Goal: Information Seeking & Learning: Learn about a topic

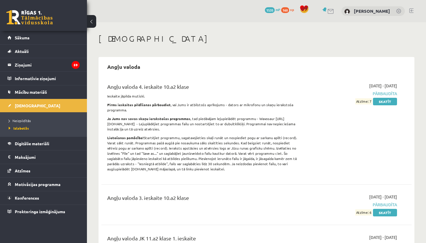
click at [411, 9] on link at bounding box center [411, 10] width 4 height 5
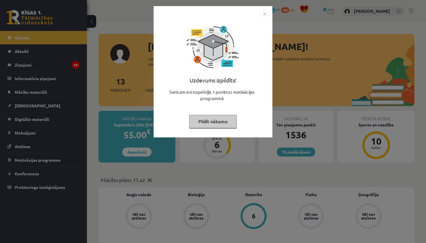
click at [223, 121] on button "Pildīt nākamo" at bounding box center [213, 121] width 48 height 13
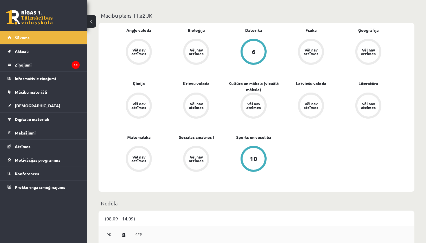
scroll to position [160, 0]
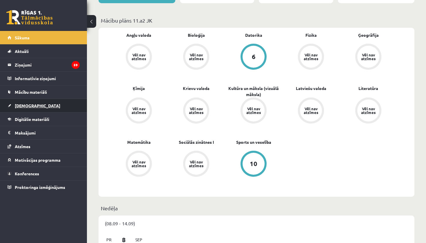
click at [30, 109] on link "[DEMOGRAPHIC_DATA]" at bounding box center [44, 105] width 72 height 13
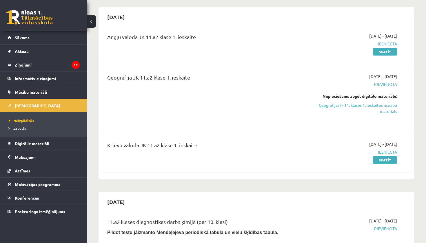
scroll to position [50, 0]
click at [329, 104] on link "Ģeogrāfijas I - 11. klases 1. ieskaites mācību materiāls" at bounding box center [351, 108] width 91 height 12
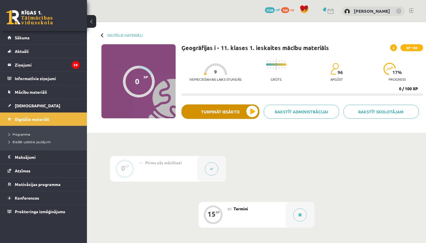
click at [229, 108] on button "Turpināt iesākto" at bounding box center [220, 112] width 78 height 14
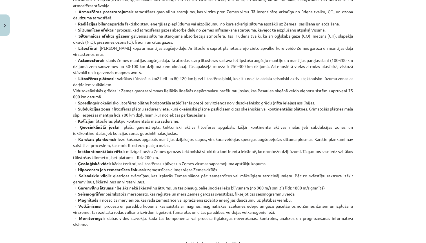
scroll to position [232, 0]
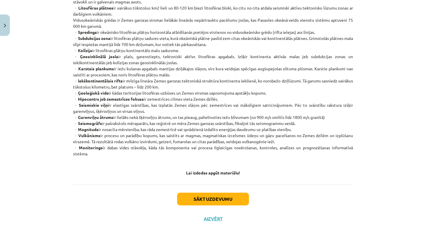
click at [219, 195] on button "Sākt uzdevumu" at bounding box center [213, 199] width 72 height 13
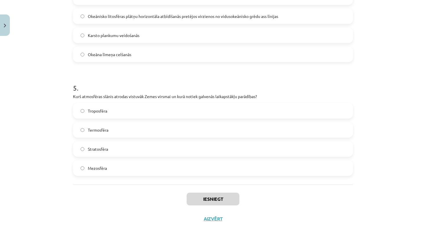
scroll to position [55, 0]
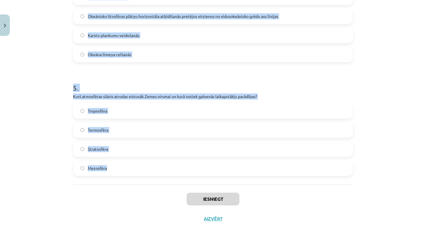
drag, startPoint x: 72, startPoint y: 122, endPoint x: 299, endPoint y: 183, distance: 234.9
copy form "Kā sauc procesu, kad atmosfēras gāzes absorbē daļu no Zemes infrasarkanā staroj…"
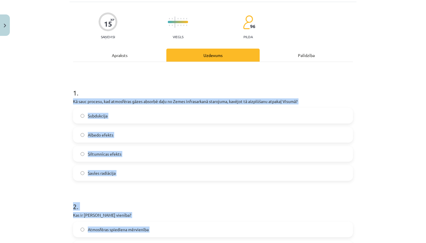
scroll to position [37, 0]
click at [92, 151] on span "Siltumnīcas efekts" at bounding box center [105, 154] width 34 height 6
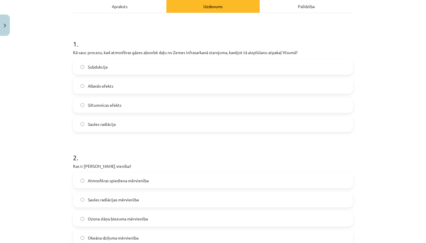
scroll to position [111, 0]
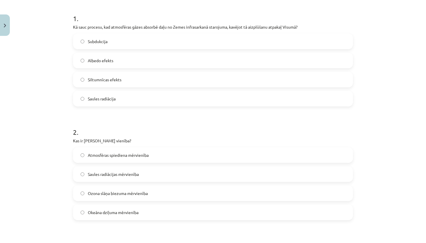
click at [94, 194] on span "Ozona slāņa biezuma mērvienība" at bounding box center [118, 194] width 60 height 6
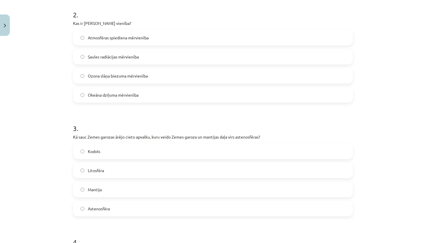
scroll to position [252, 0]
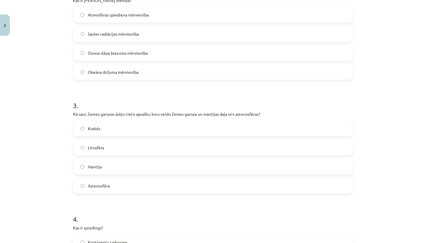
click at [117, 141] on label "Litosfēra" at bounding box center [213, 148] width 279 height 14
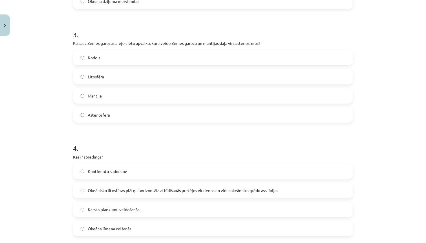
scroll to position [354, 0]
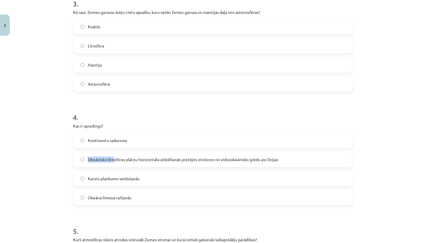
click at [113, 157] on span "Okeānisko litosfēras plātņu horizontāla atbīdīšanās pretējos virzienos no vidus…" at bounding box center [183, 160] width 190 height 6
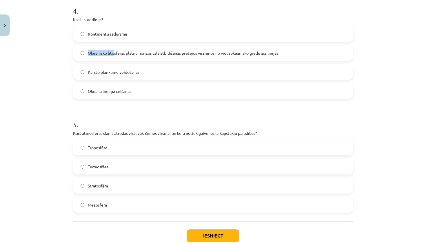
scroll to position [465, 0]
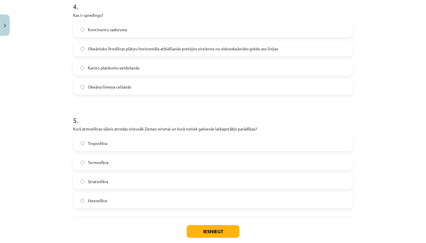
click at [108, 164] on span "Termosfēra" at bounding box center [98, 163] width 21 height 6
click at [138, 146] on label "Troposfēra" at bounding box center [213, 143] width 279 height 14
click at [205, 229] on button "Iesniegt" at bounding box center [213, 231] width 53 height 13
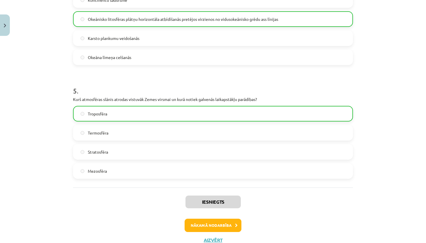
click at [209, 226] on button "Nākamā nodarbība" at bounding box center [213, 225] width 57 height 13
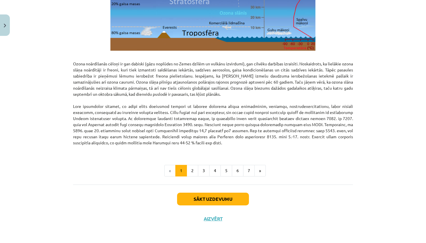
scroll to position [705, 0]
click at [228, 196] on button "Sākt uzdevumu" at bounding box center [213, 199] width 72 height 13
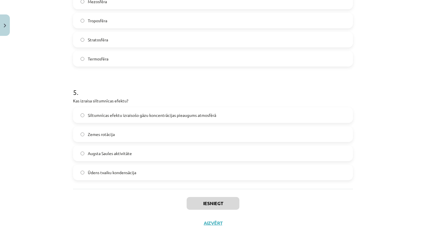
scroll to position [67, 0]
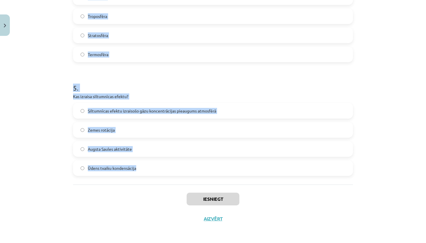
drag, startPoint x: 72, startPoint y: 125, endPoint x: 190, endPoint y: 172, distance: 127.9
copy form "Kas ir albedo? Okeāna siltuma uzkrāšanas spēja Atmosfēras piesārņojuma līmenis …"
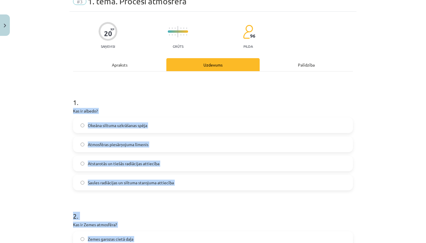
scroll to position [24, 0]
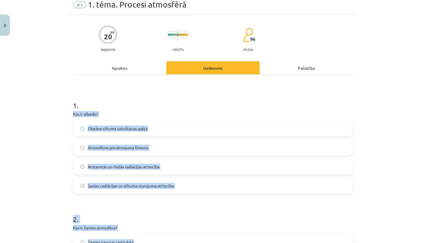
click at [122, 168] on span "Atstarotās un tiešās radiācijas attiecība" at bounding box center [124, 167] width 72 height 6
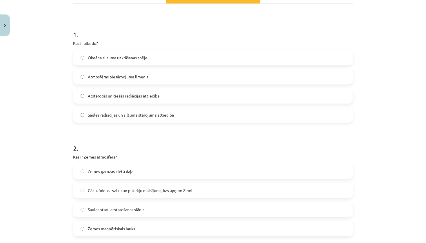
scroll to position [97, 0]
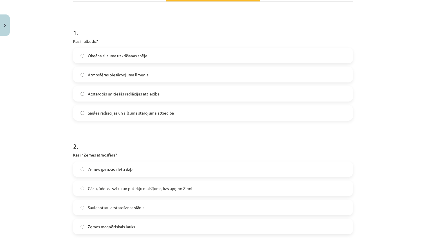
click at [157, 190] on span "Gāzu, ūdens tvaiku un putekļu maisījums, kas apņem Zemi" at bounding box center [140, 189] width 105 height 6
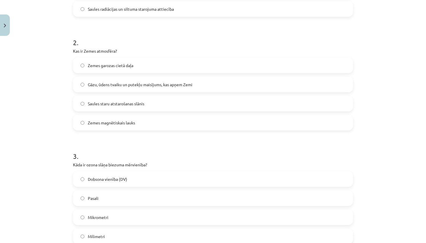
scroll to position [209, 0]
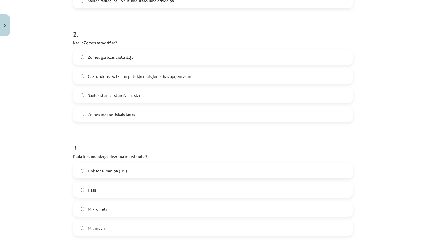
click at [139, 172] on label "Dobsona vienība (DV)" at bounding box center [213, 171] width 279 height 14
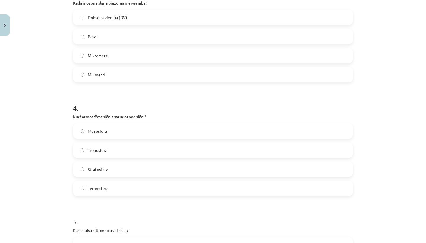
click at [134, 170] on label "Stratosfēra" at bounding box center [213, 169] width 279 height 14
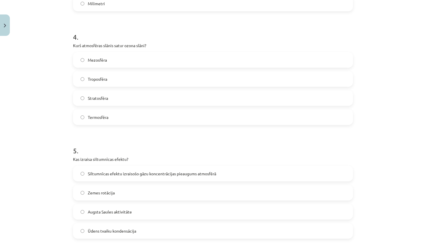
scroll to position [436, 0]
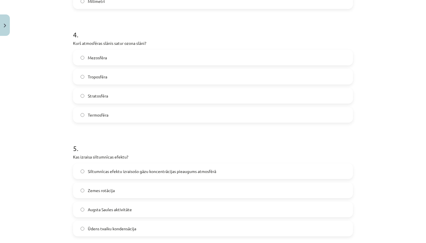
click at [129, 171] on span "Siltumnīcas efektu izraisošo gāzu koncentrācijas pieaugums atmosfērā" at bounding box center [152, 172] width 128 height 6
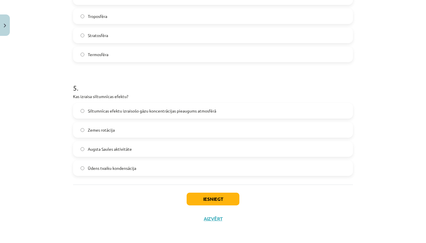
scroll to position [498, 0]
click at [208, 199] on button "Iesniegt" at bounding box center [213, 199] width 53 height 13
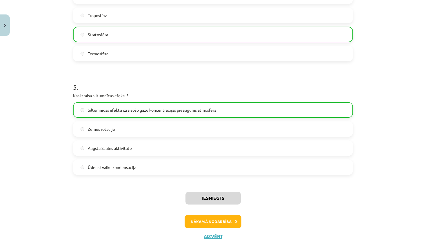
click at [203, 228] on div "Iesniegts Nākamā nodarbība Aizvērt" at bounding box center [213, 213] width 280 height 59
click at [201, 220] on button "Nākamā nodarbība" at bounding box center [213, 221] width 57 height 13
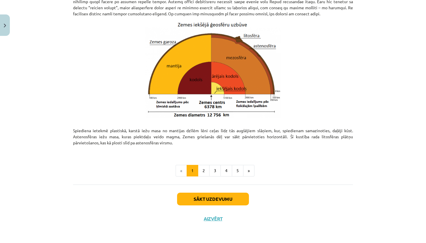
click at [207, 199] on button "Sākt uzdevumu" at bounding box center [213, 199] width 72 height 13
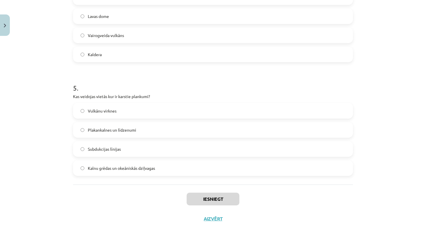
scroll to position [118, 0]
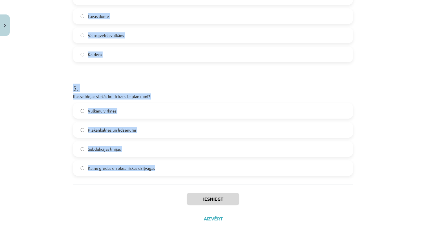
drag, startPoint x: 72, startPoint y: 106, endPoint x: 212, endPoint y: 171, distance: 154.3
copy form "Kas veido Zemes magnētisko lauku? Metāla virpuļveida straumes Zemes ārējā kodol…"
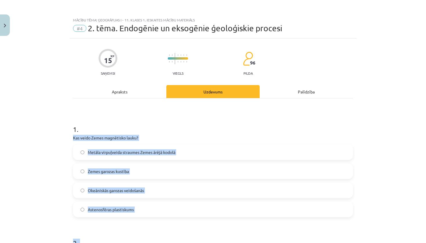
scroll to position [0, 0]
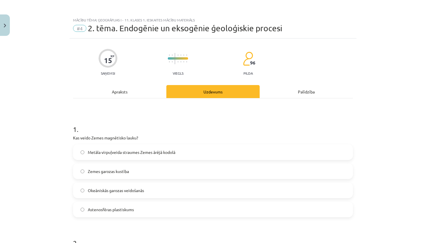
click at [124, 151] on span "Metāla virpuļveida straumes Zemes ārējā kodolā" at bounding box center [132, 153] width 88 height 6
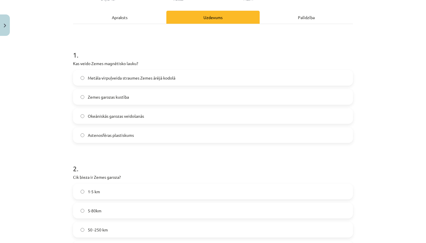
scroll to position [115, 0]
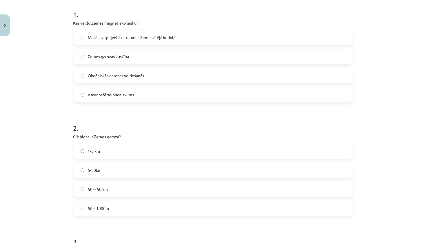
click at [147, 170] on label "5-80km" at bounding box center [213, 170] width 279 height 14
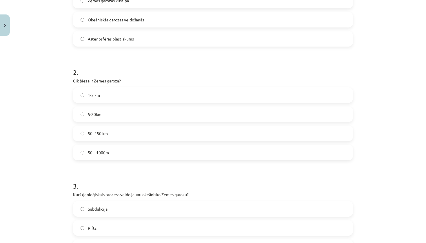
scroll to position [205, 0]
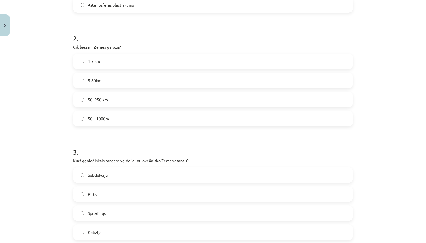
click at [111, 216] on label "Spredings" at bounding box center [213, 213] width 279 height 14
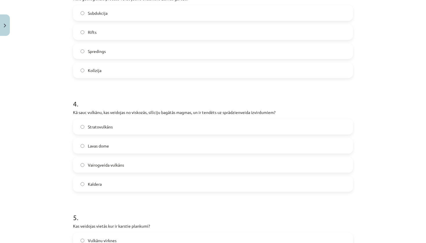
scroll to position [367, 0]
click at [153, 127] on label "Stratovulkāns" at bounding box center [213, 126] width 279 height 14
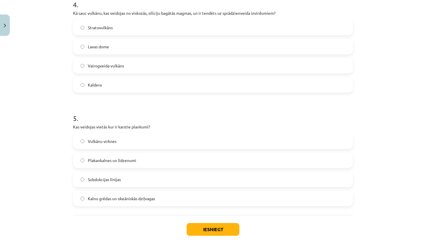
scroll to position [469, 0]
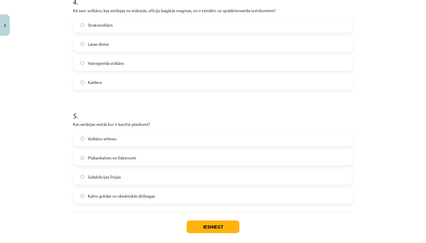
click at [170, 140] on label "Vulkānu virknes" at bounding box center [213, 139] width 279 height 14
click at [192, 228] on button "Iesniegt" at bounding box center [213, 227] width 53 height 13
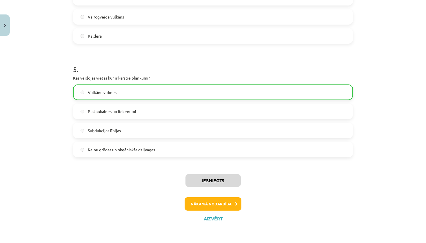
scroll to position [516, 0]
click at [205, 201] on button "Nākamā nodarbība" at bounding box center [213, 204] width 57 height 13
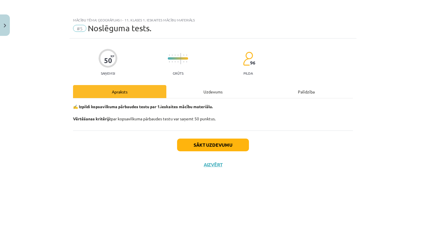
scroll to position [0, 0]
click at [231, 142] on button "Sākt uzdevumu" at bounding box center [213, 145] width 72 height 13
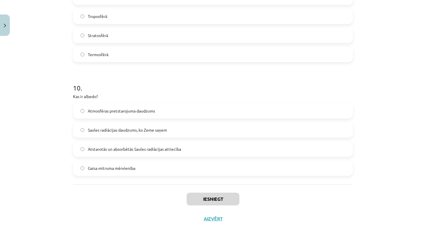
scroll to position [181, 0]
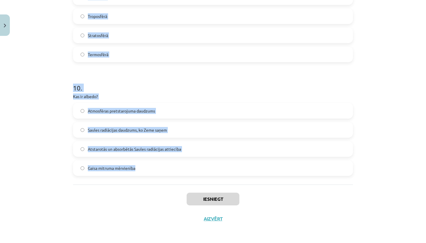
drag, startPoint x: 72, startPoint y: 138, endPoint x: 203, endPoint y: 170, distance: 135.2
copy form "Kurš faktors būtiski neietekmē Zemes klimatu? Zemes magnētiskais lauks Vulkānis…"
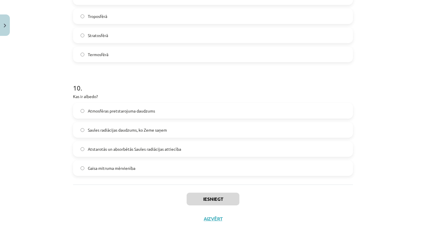
click at [145, 152] on label "Atstarotās un absorbētās Saules radiācijas attiecība" at bounding box center [213, 149] width 279 height 14
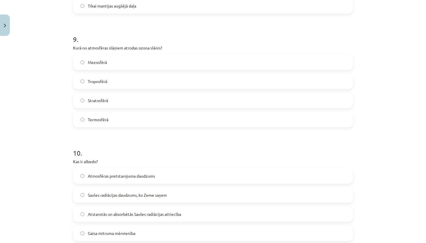
scroll to position [991, 0]
click at [116, 103] on label "Stratosfērā" at bounding box center [213, 101] width 279 height 14
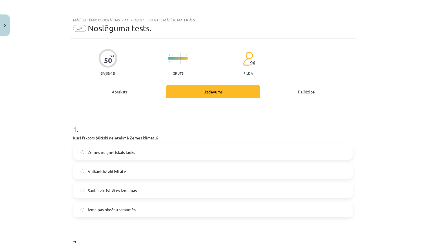
scroll to position [0, 0]
click at [142, 151] on label "Zemes magnētiskais lauks" at bounding box center [213, 152] width 279 height 14
click at [215, 1] on div "Mācību tēma: Ģeogrāfijas i - 11. klases 1. ieskaites mācību materiāls #5 Noslēg…" at bounding box center [213, 121] width 426 height 243
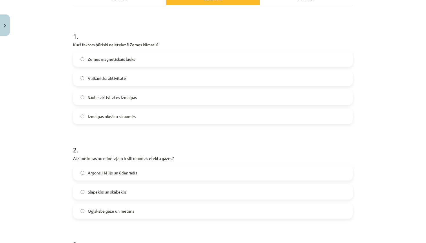
scroll to position [94, 0]
click at [131, 214] on label "Ogļskābā gāze un metāns" at bounding box center [213, 210] width 279 height 14
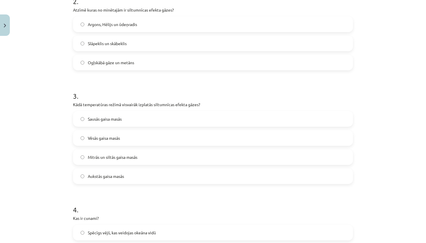
scroll to position [241, 0]
click at [141, 157] on label "Mitrās un siltās gaisa masās" at bounding box center [213, 158] width 279 height 14
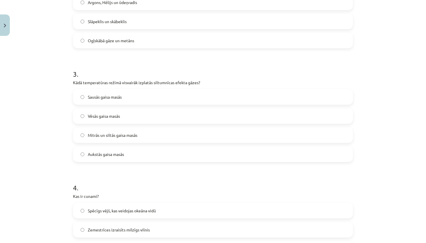
scroll to position [308, 0]
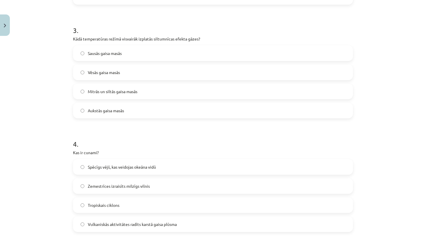
click at [156, 187] on label "Zemestrīces izraisīts milzīgs vilnis" at bounding box center [213, 186] width 279 height 14
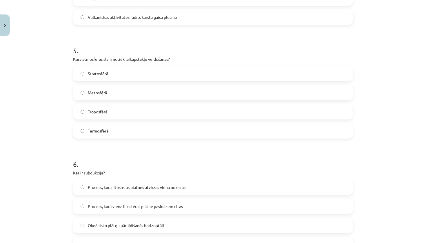
scroll to position [516, 0]
click at [120, 109] on label "Troposfērā" at bounding box center [213, 111] width 279 height 14
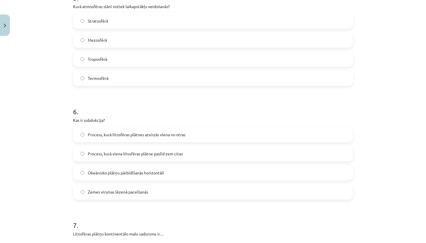
scroll to position [584, 0]
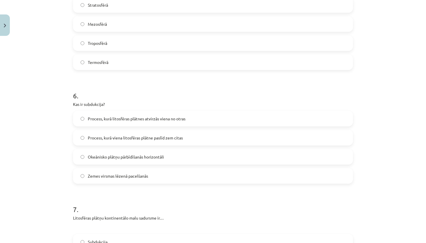
click at [141, 141] on label "Process, kurā viena litosfēras plātne paslīd zem citas" at bounding box center [213, 138] width 279 height 14
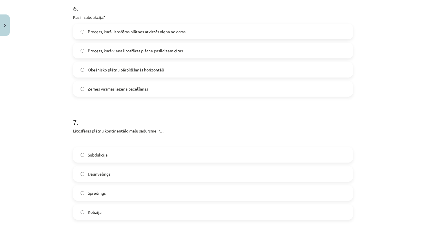
scroll to position [680, 0]
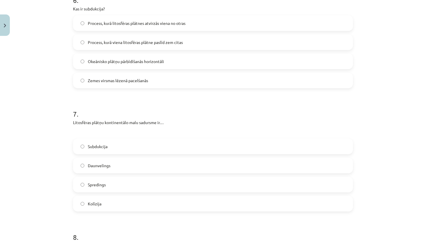
click at [137, 204] on label "Kolīzija" at bounding box center [213, 204] width 279 height 14
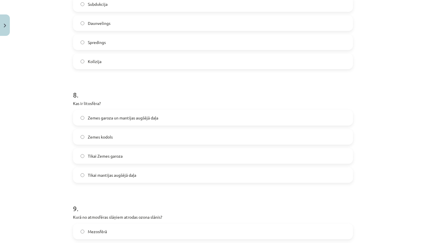
scroll to position [832, 0]
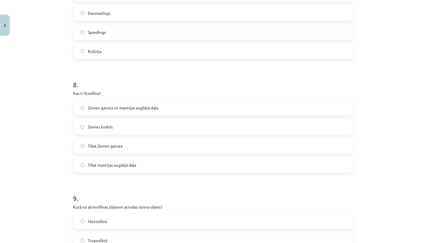
click at [125, 109] on span "Zemes garoza un mantijas augšējā daļa" at bounding box center [123, 108] width 70 height 6
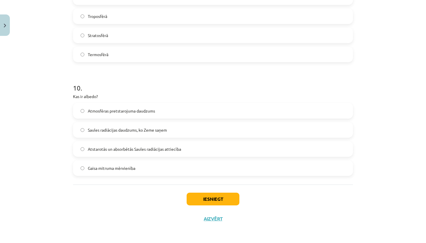
scroll to position [1058, 0]
click at [206, 203] on button "Iesniegt" at bounding box center [213, 199] width 53 height 13
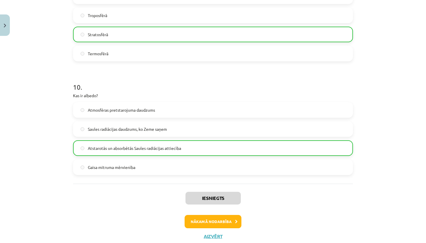
click at [204, 222] on button "Nākamā nodarbība" at bounding box center [213, 221] width 57 height 13
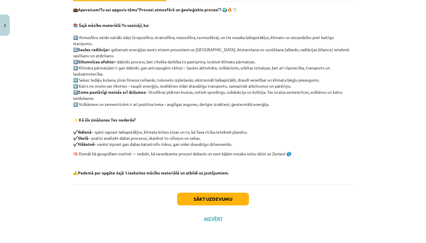
scroll to position [98, 0]
click at [209, 198] on button "Sākt uzdevumu" at bounding box center [213, 199] width 72 height 13
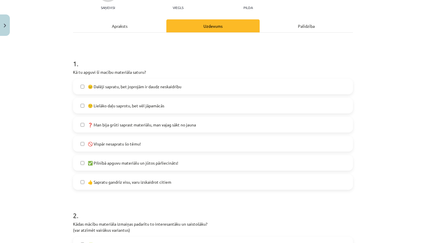
scroll to position [87, 0]
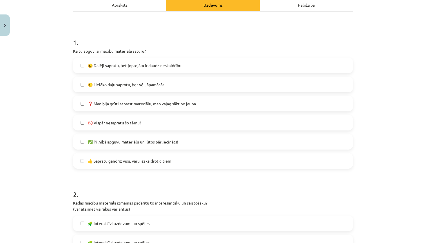
click at [183, 88] on label "🙂 Lielāko daļu saprotu, bet vēl jāpamācās" at bounding box center [213, 84] width 279 height 14
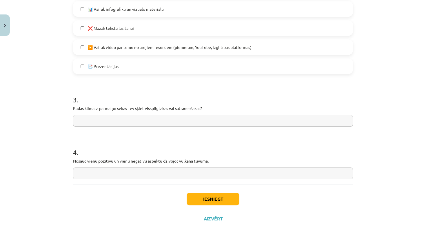
scroll to position [436, 0]
click at [217, 198] on button "Iesniegt" at bounding box center [213, 199] width 53 height 13
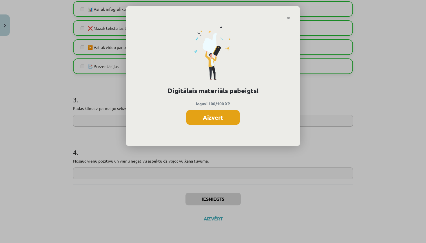
click at [210, 116] on button "Aizvērt" at bounding box center [212, 117] width 53 height 14
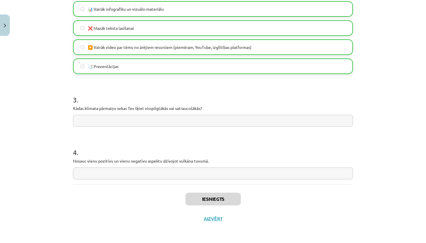
click at [211, 219] on button "Aizvērt" at bounding box center [213, 219] width 22 height 6
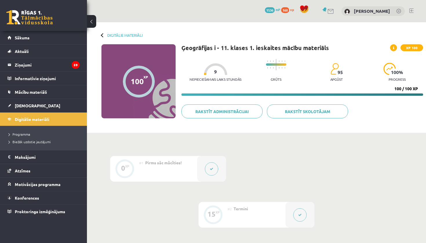
scroll to position [0, 0]
click at [25, 107] on span "[DEMOGRAPHIC_DATA]" at bounding box center [38, 105] width 46 height 5
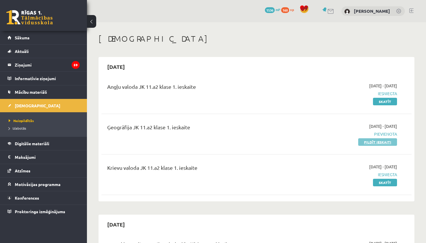
click at [388, 141] on link "Pildīt ieskaiti" at bounding box center [377, 143] width 39 height 8
